Goal: Information Seeking & Learning: Learn about a topic

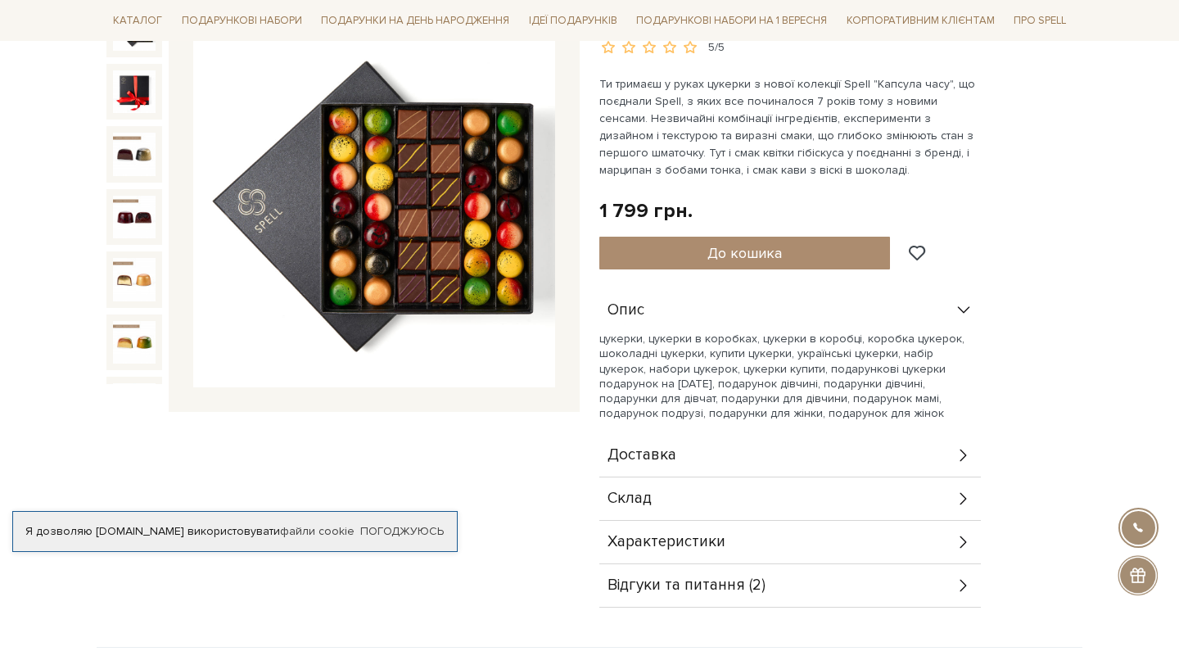
scroll to position [522, 0]
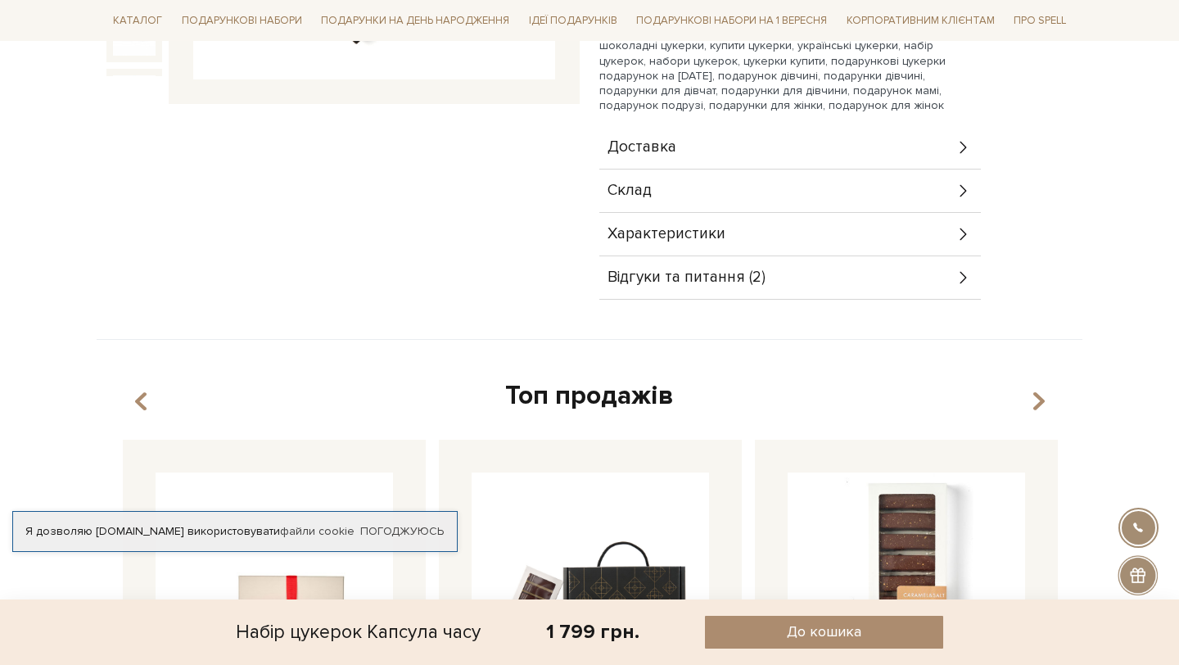
click at [923, 265] on div "Відгуки та питання (2)" at bounding box center [790, 277] width 382 height 43
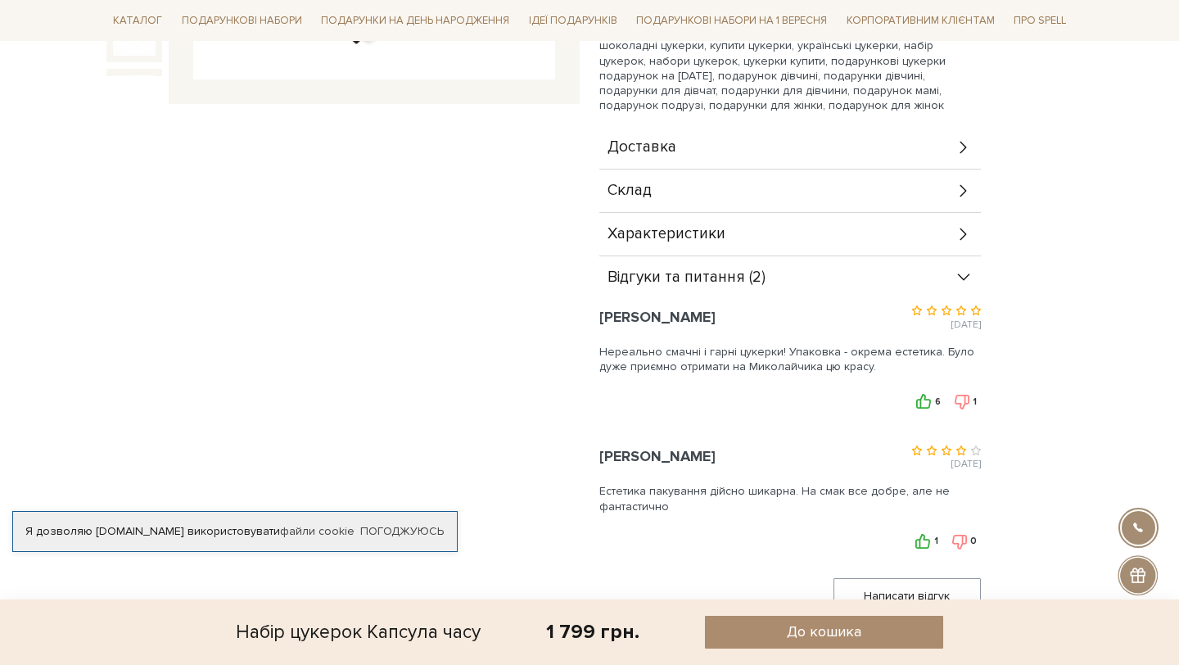
click at [908, 273] on div "Відгуки та питання (2)" at bounding box center [790, 277] width 382 height 43
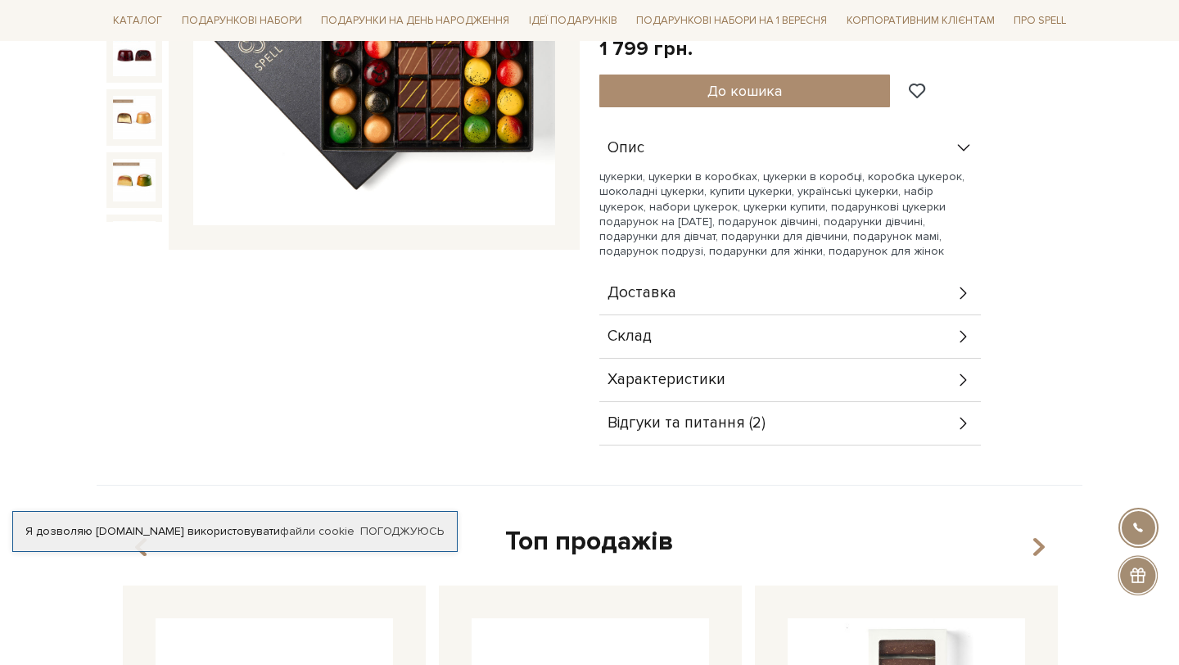
scroll to position [0, 0]
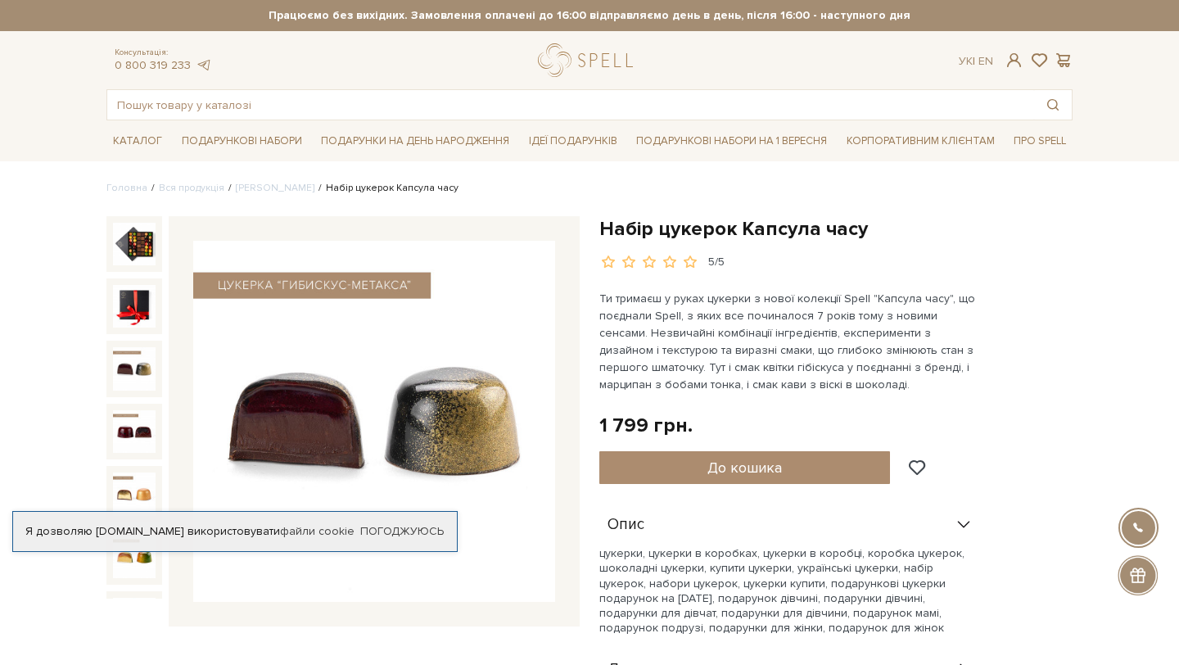
click at [131, 386] on img at bounding box center [134, 368] width 43 height 43
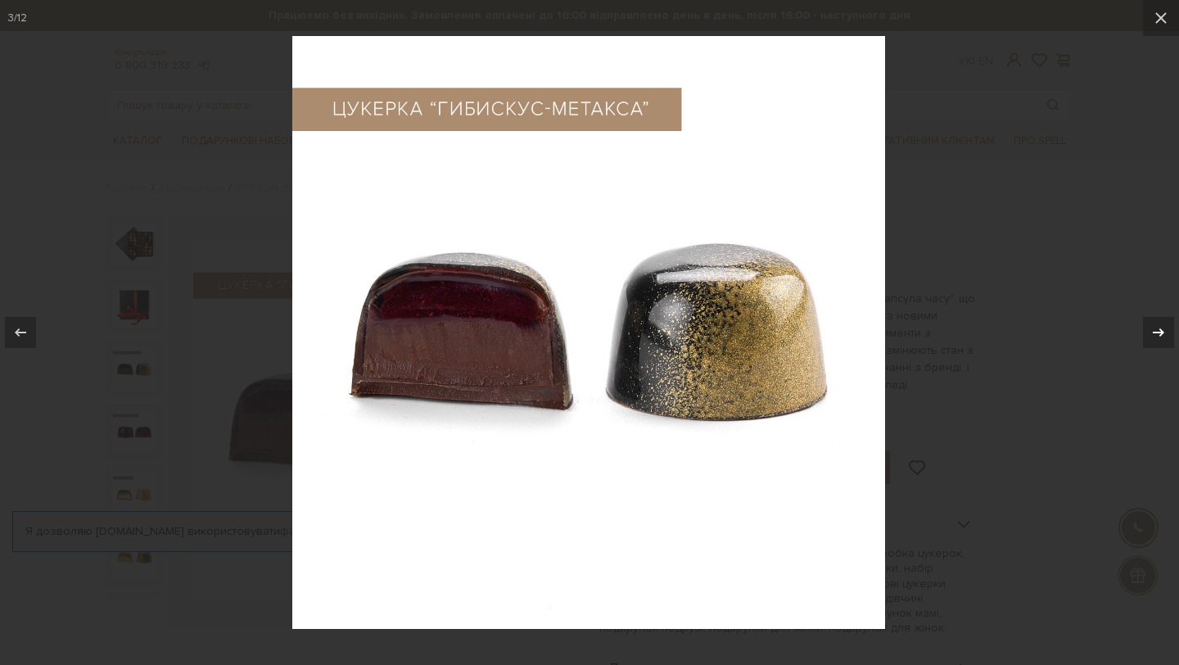
click at [1139, 322] on button at bounding box center [1150, 333] width 57 height 82
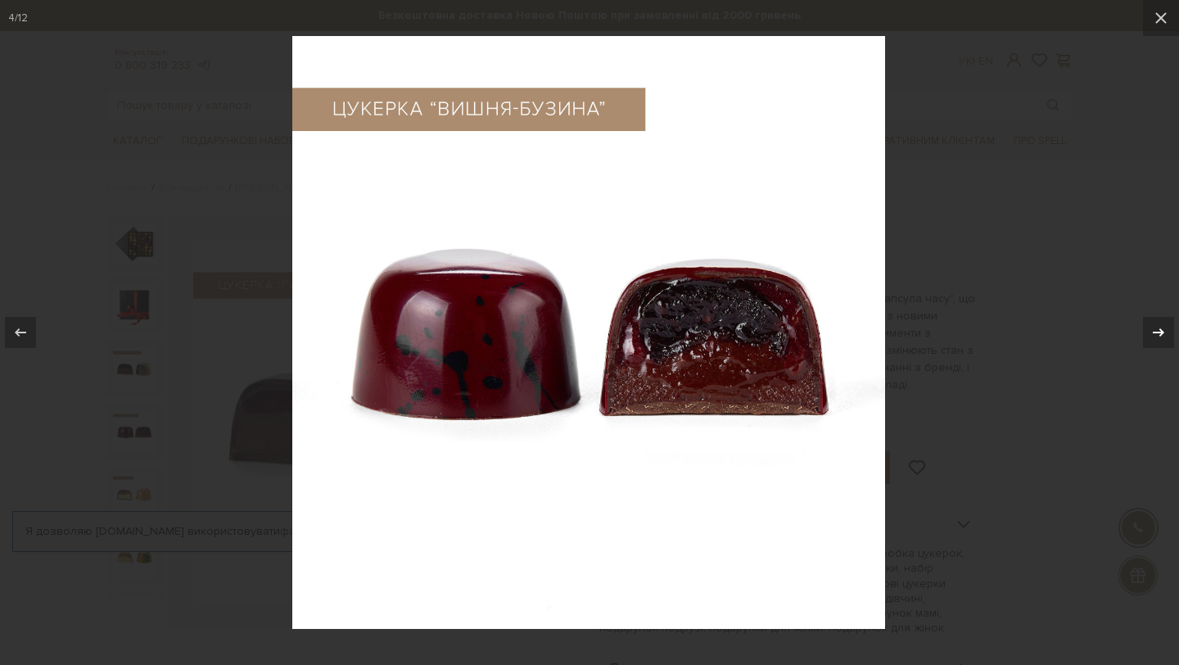
click at [1139, 323] on button at bounding box center [1150, 333] width 57 height 82
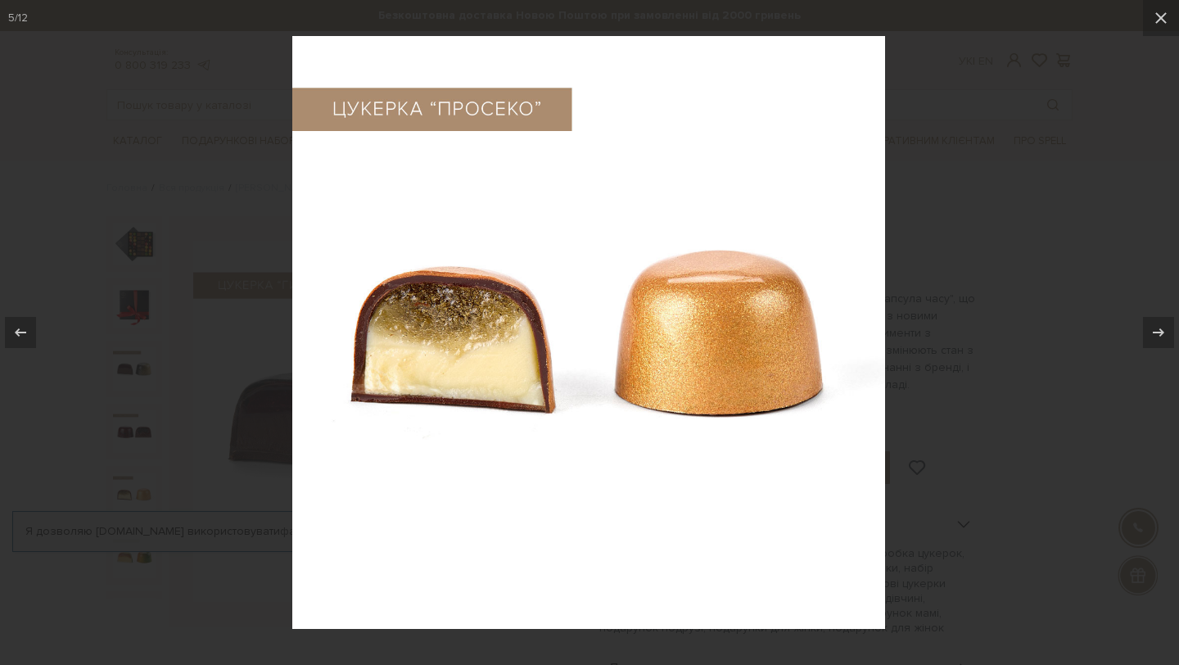
click at [988, 270] on div at bounding box center [589, 332] width 1179 height 665
